Goal: Transaction & Acquisition: Purchase product/service

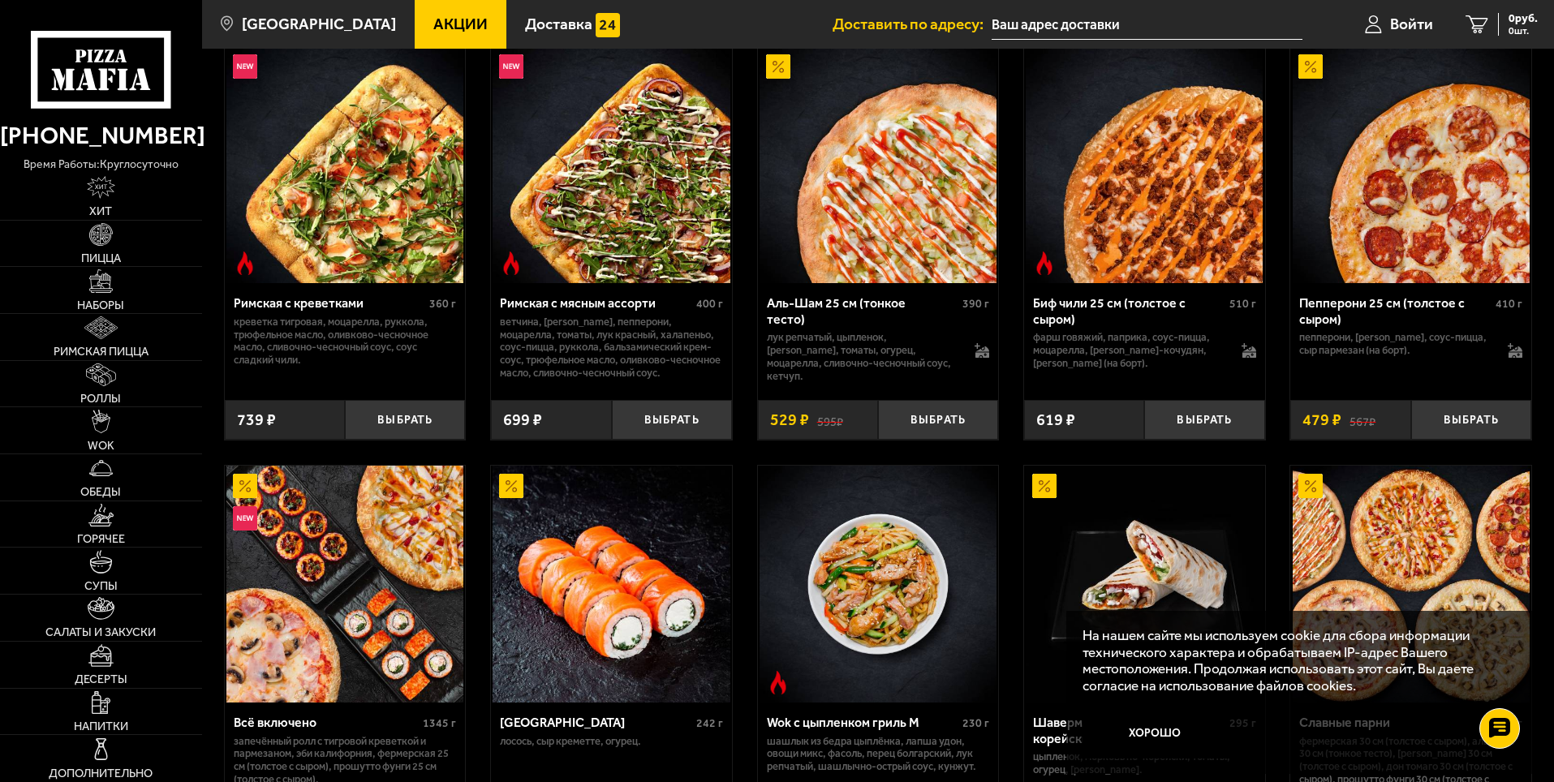
scroll to position [487, 0]
click at [1162, 724] on button "Хорошо" at bounding box center [1156, 734] width 146 height 49
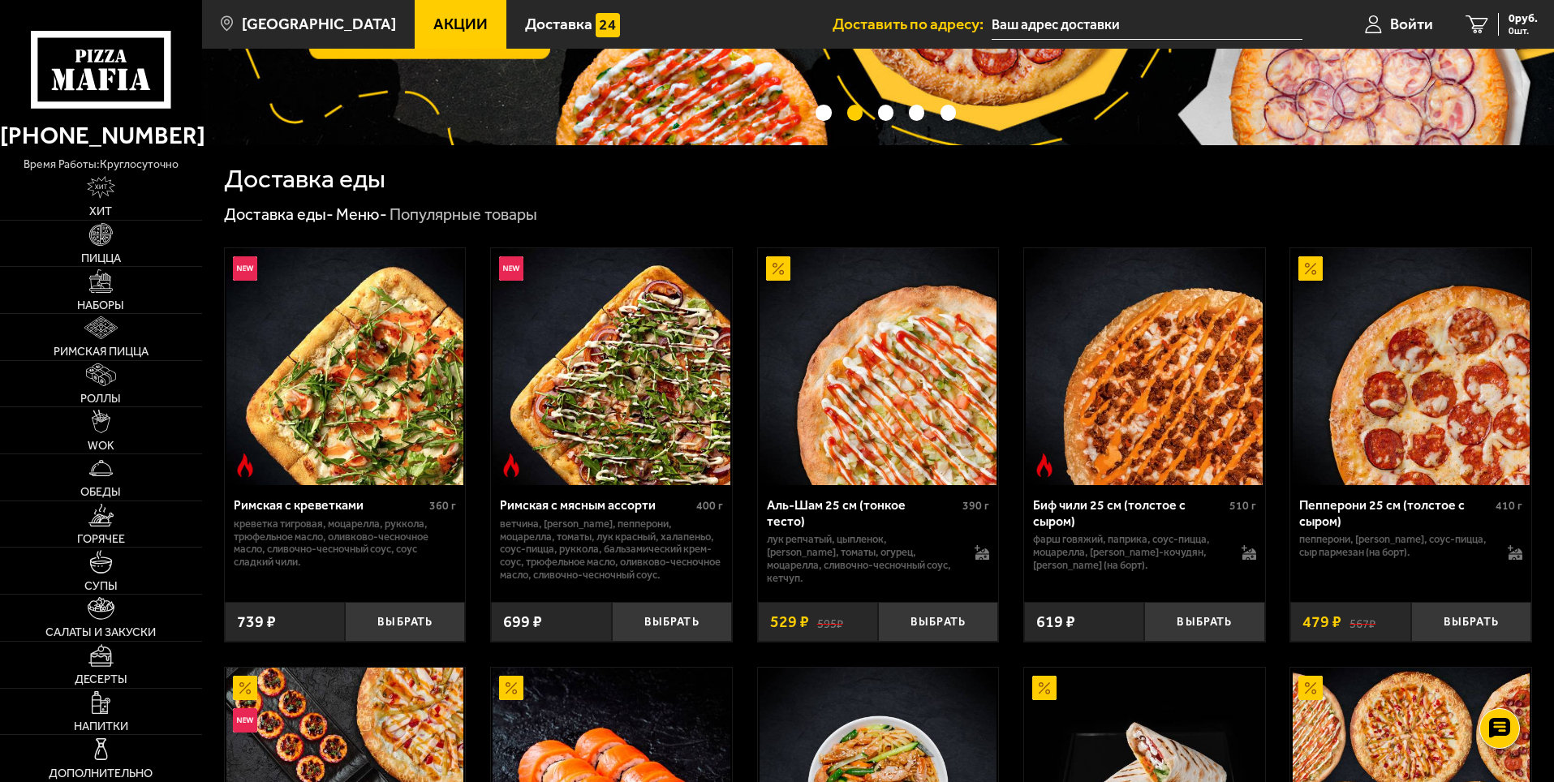
scroll to position [243, 0]
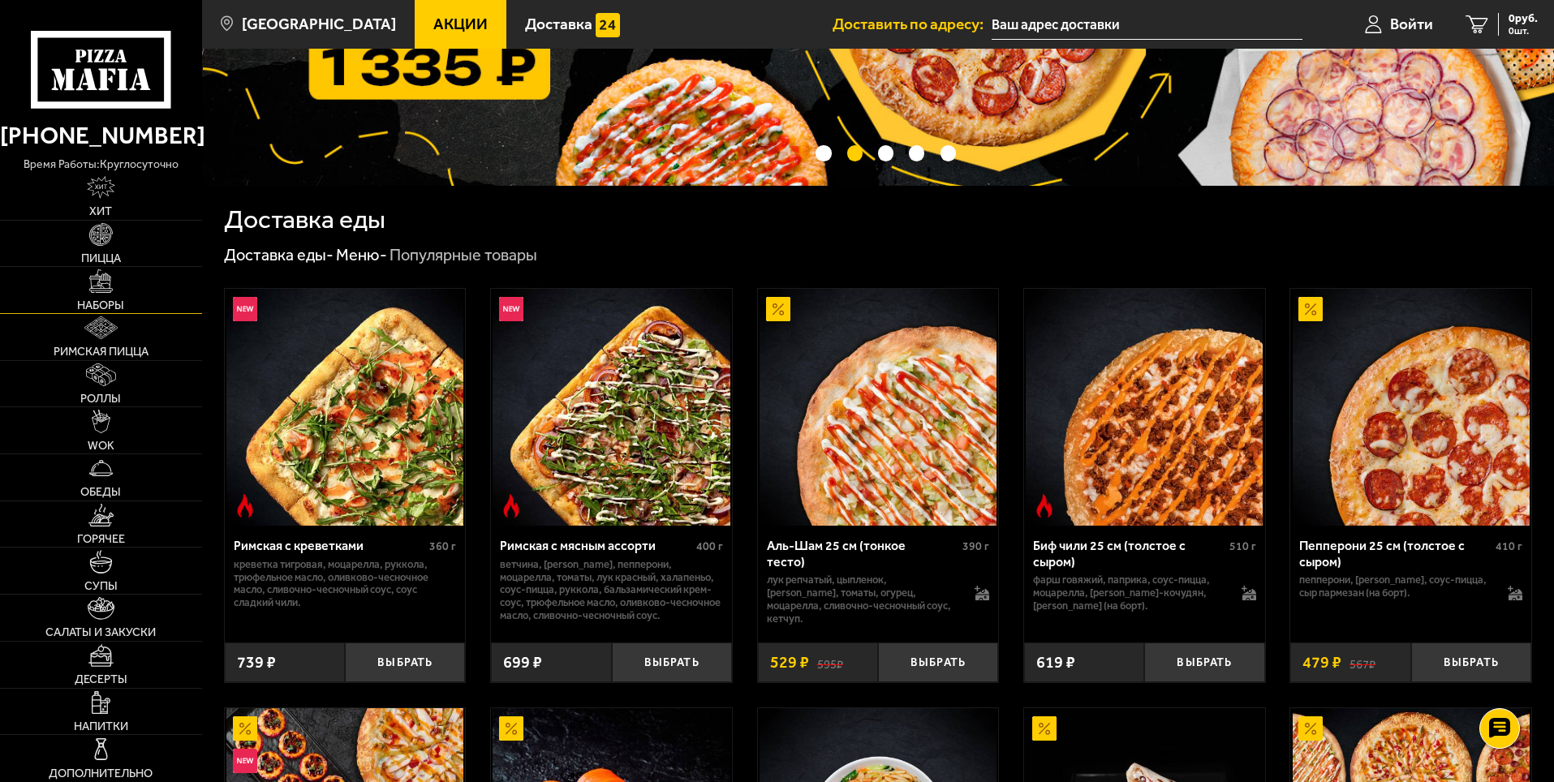
click at [103, 287] on img at bounding box center [100, 280] width 23 height 23
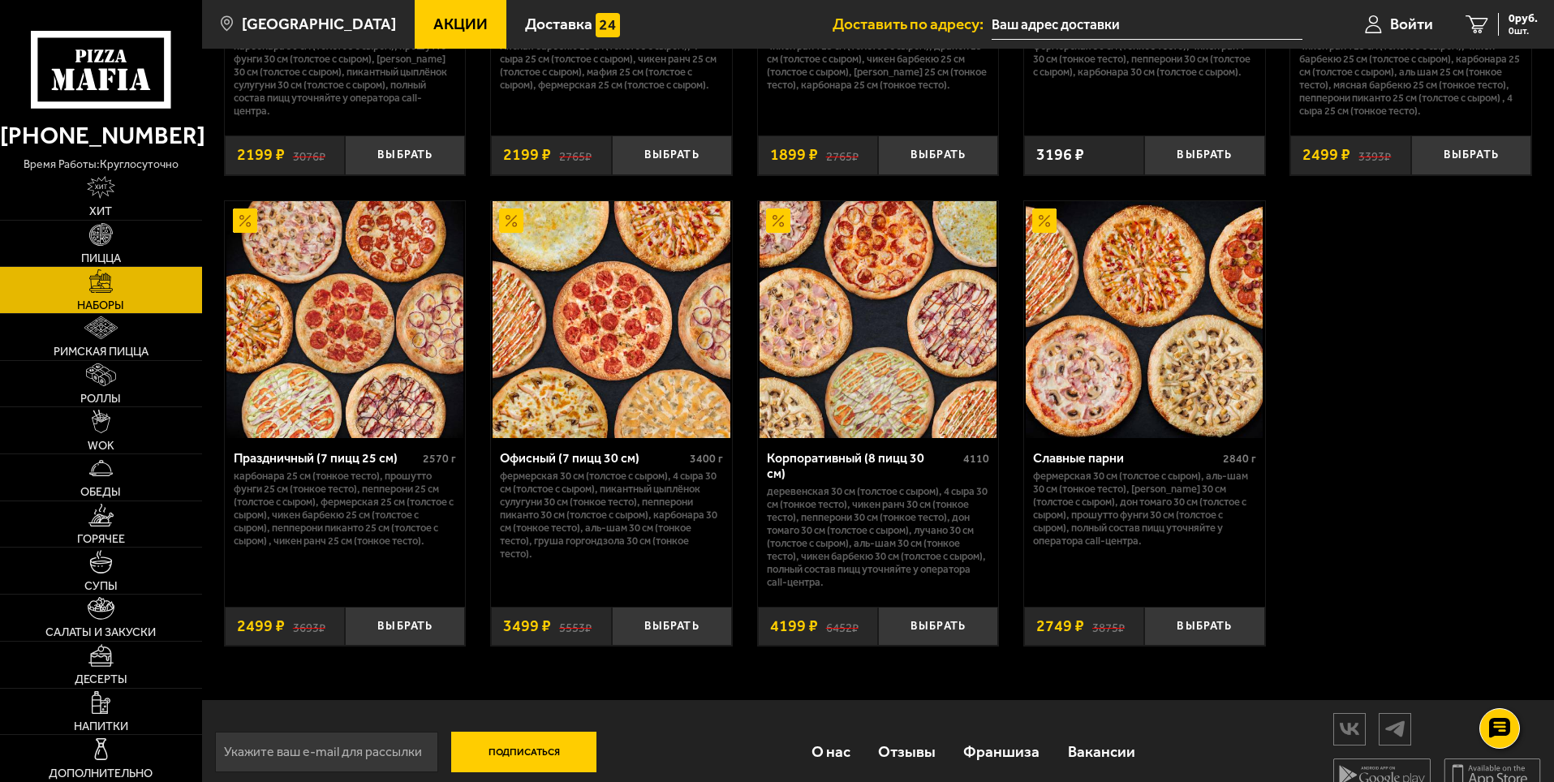
scroll to position [2446, 0]
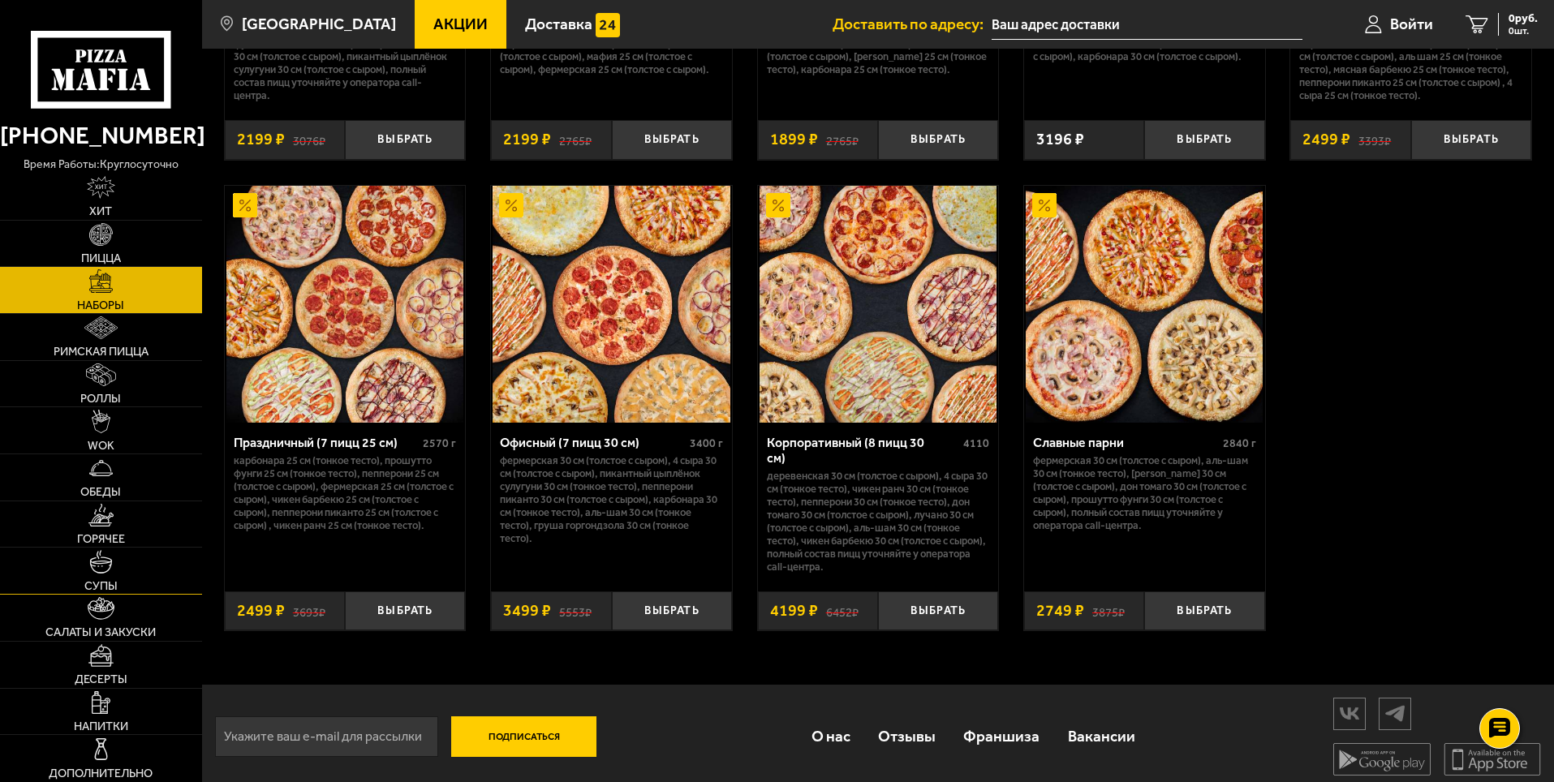
click at [109, 580] on span "Супы" at bounding box center [100, 585] width 33 height 11
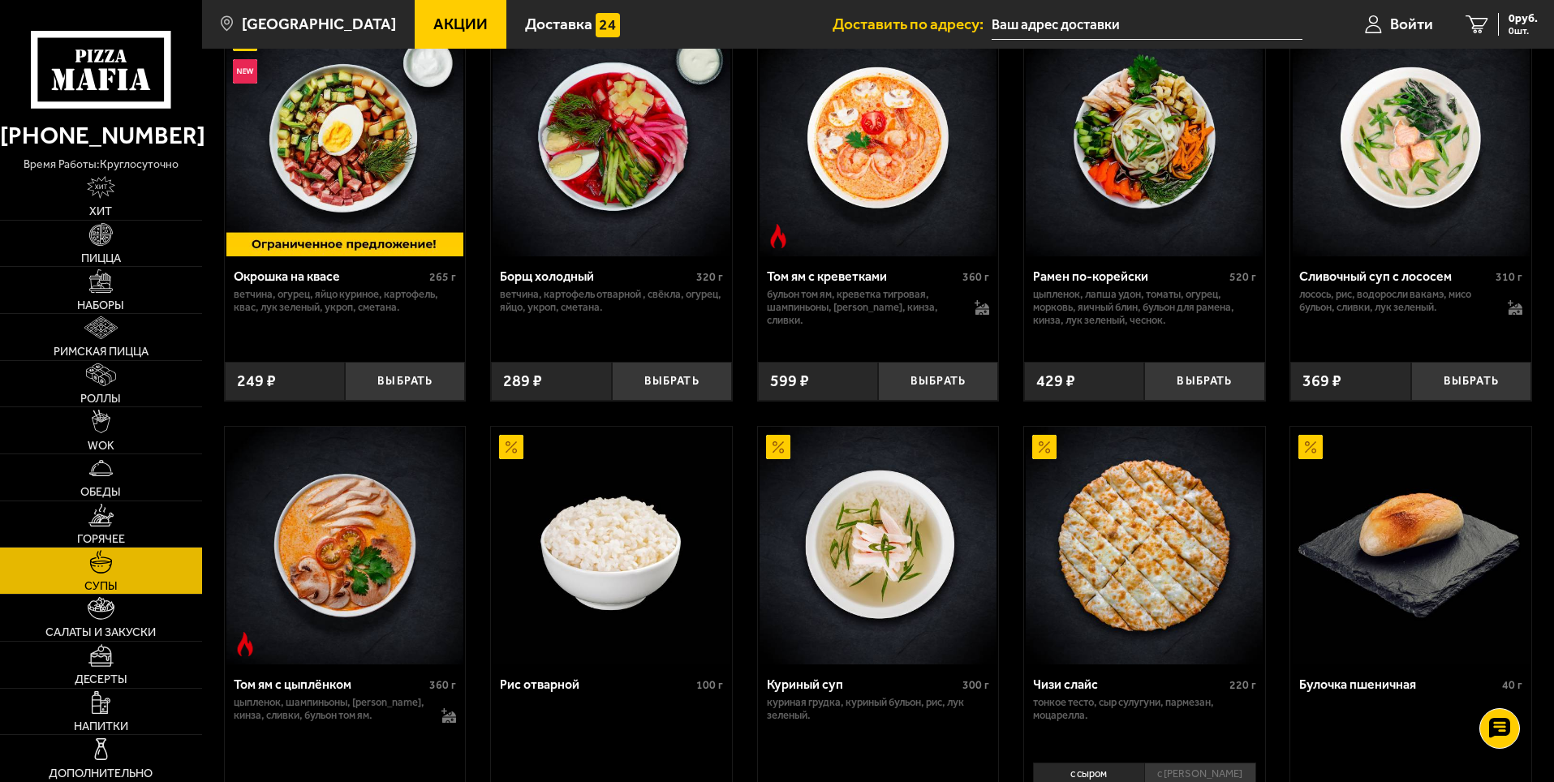
scroll to position [310, 0]
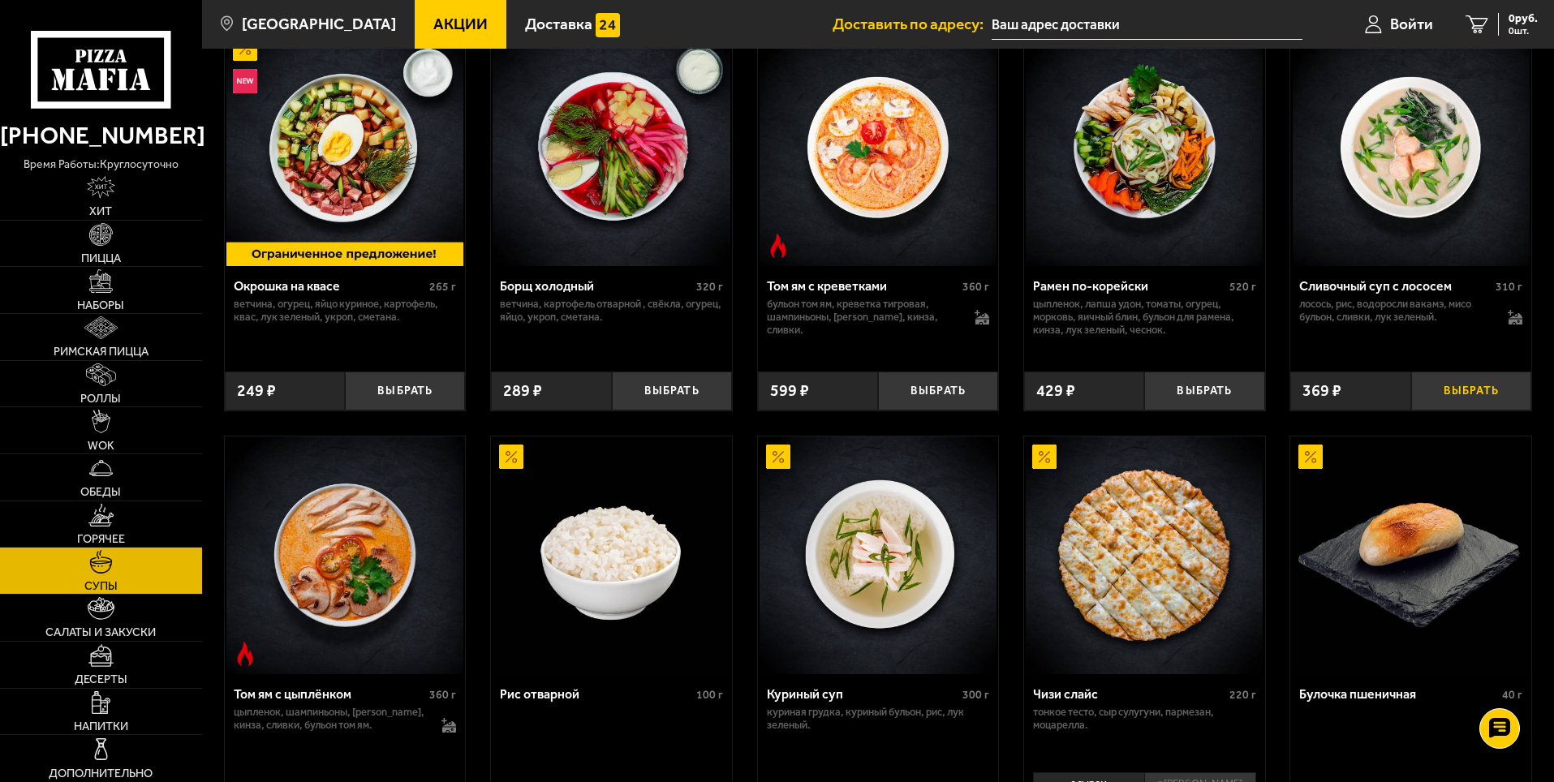
click at [1451, 381] on button "Выбрать" at bounding box center [1471, 392] width 120 height 40
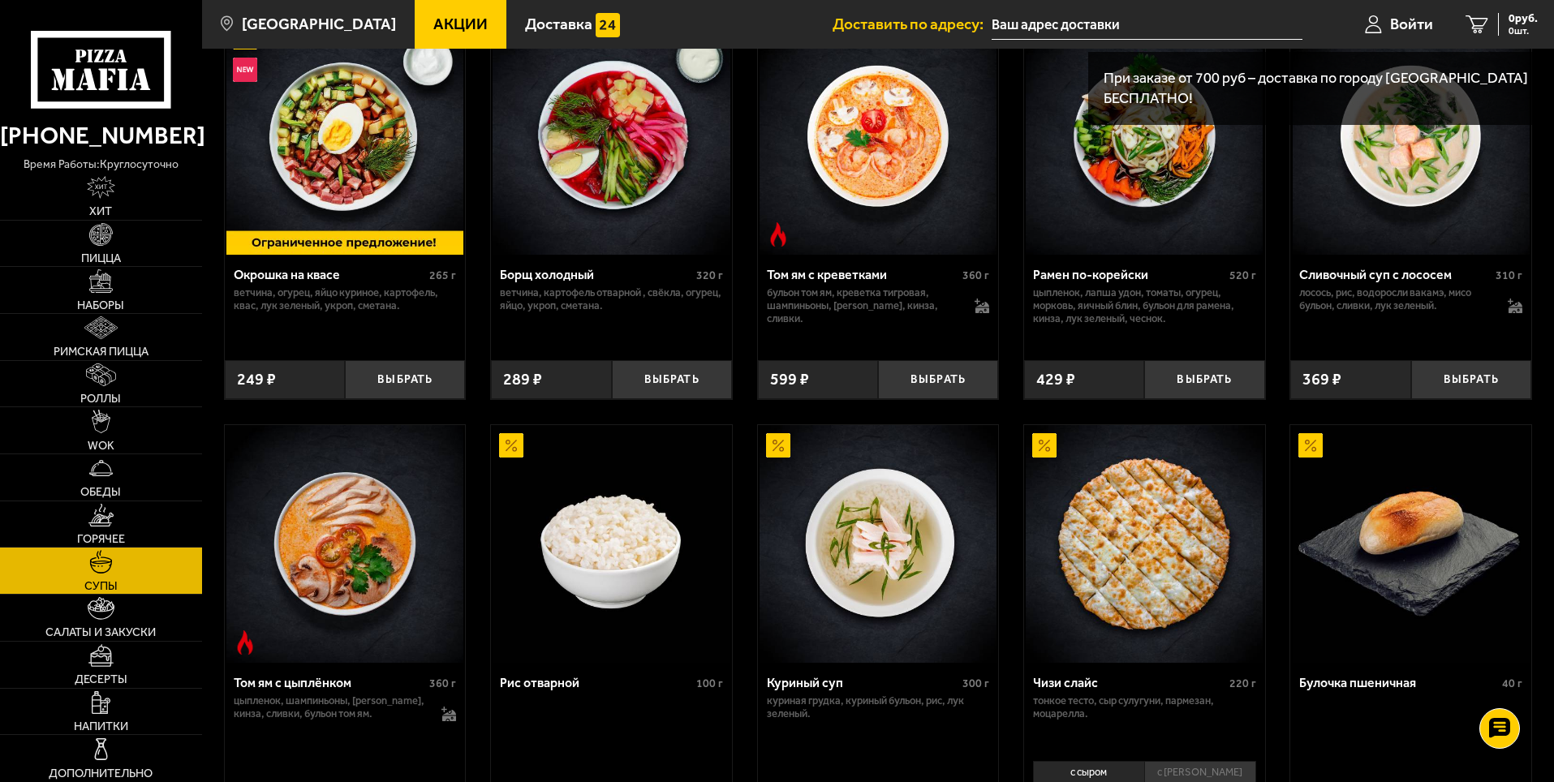
scroll to position [553, 0]
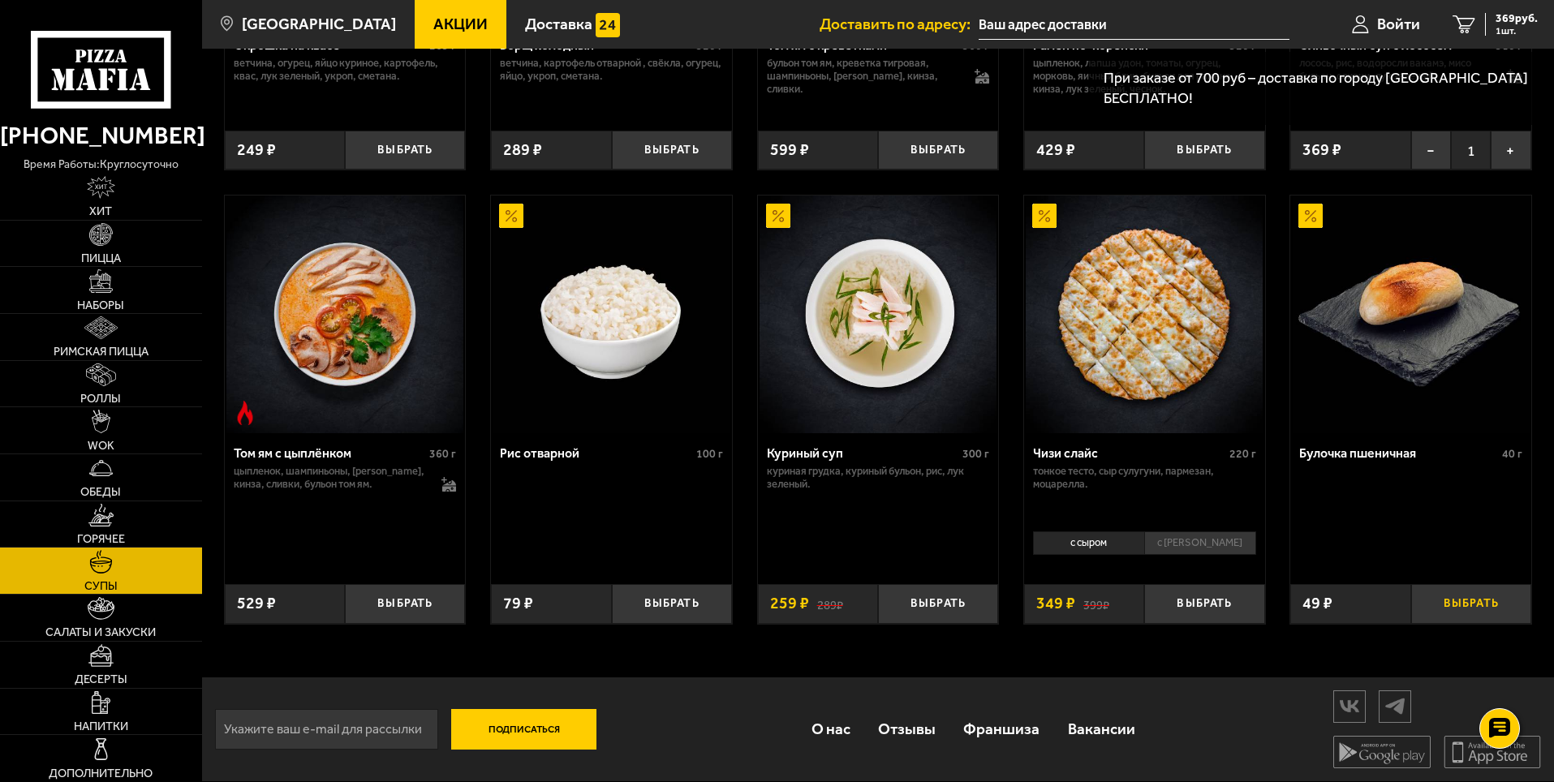
click at [1493, 596] on button "Выбрать" at bounding box center [1471, 604] width 120 height 40
click at [117, 518] on link "Горячее" at bounding box center [101, 525] width 202 height 46
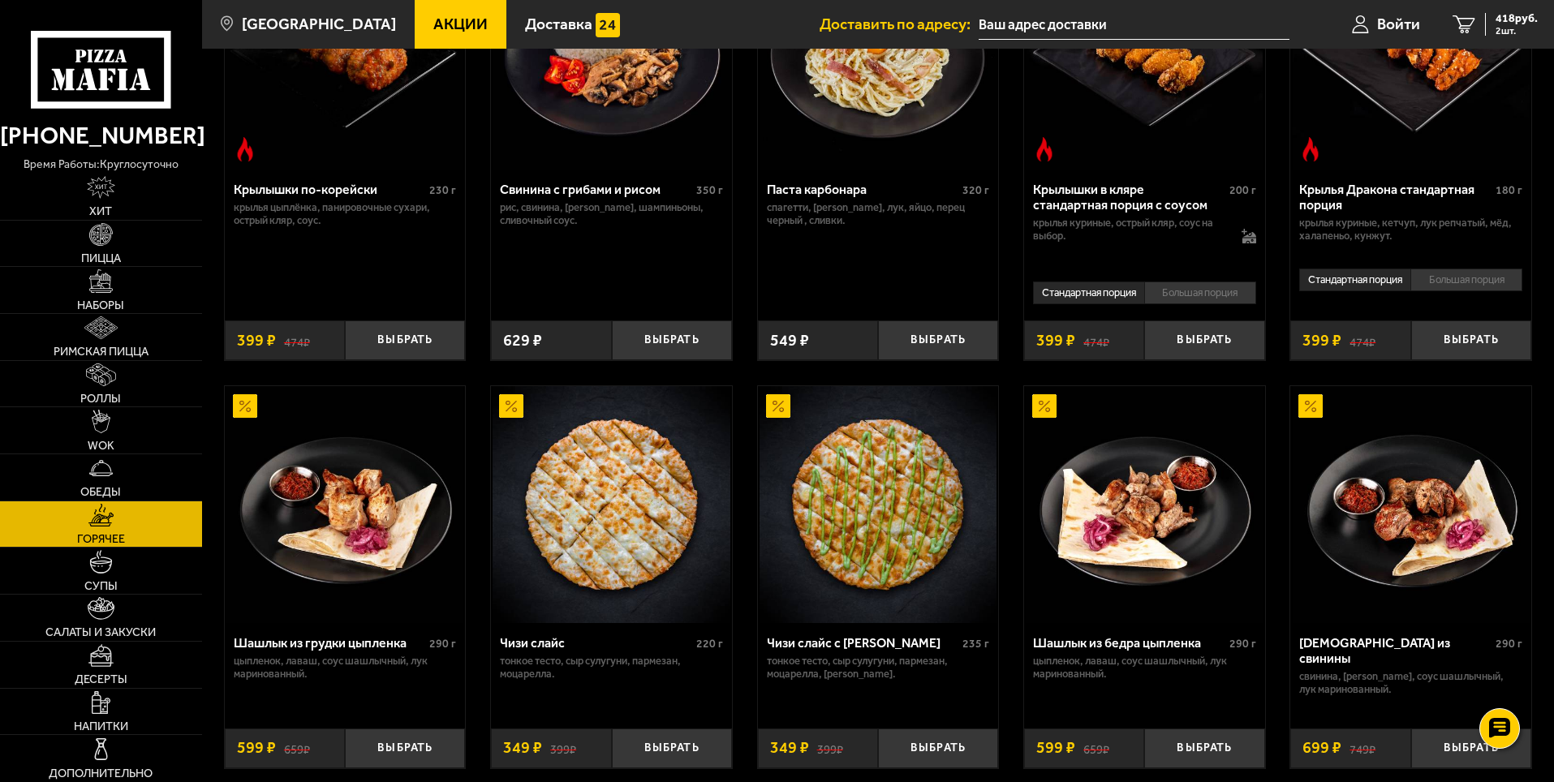
scroll to position [730, 0]
